Goal: Use online tool/utility: Utilize a website feature to perform a specific function

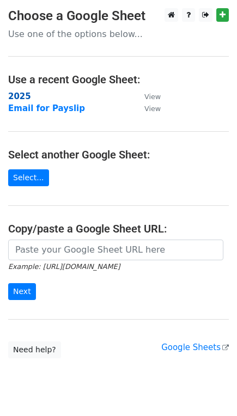
click at [14, 97] on strong "2025" at bounding box center [19, 97] width 23 height 10
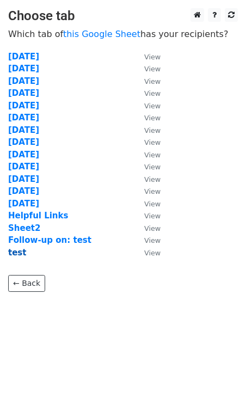
click at [17, 254] on strong "test" at bounding box center [17, 253] width 18 height 10
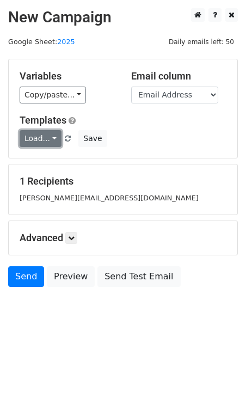
click at [50, 141] on link "Load..." at bounding box center [41, 138] width 42 height 17
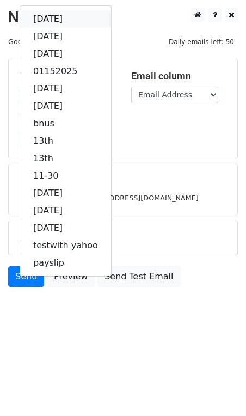
click at [75, 12] on link "[DATE]" at bounding box center [65, 18] width 91 height 17
